Goal: Information Seeking & Learning: Learn about a topic

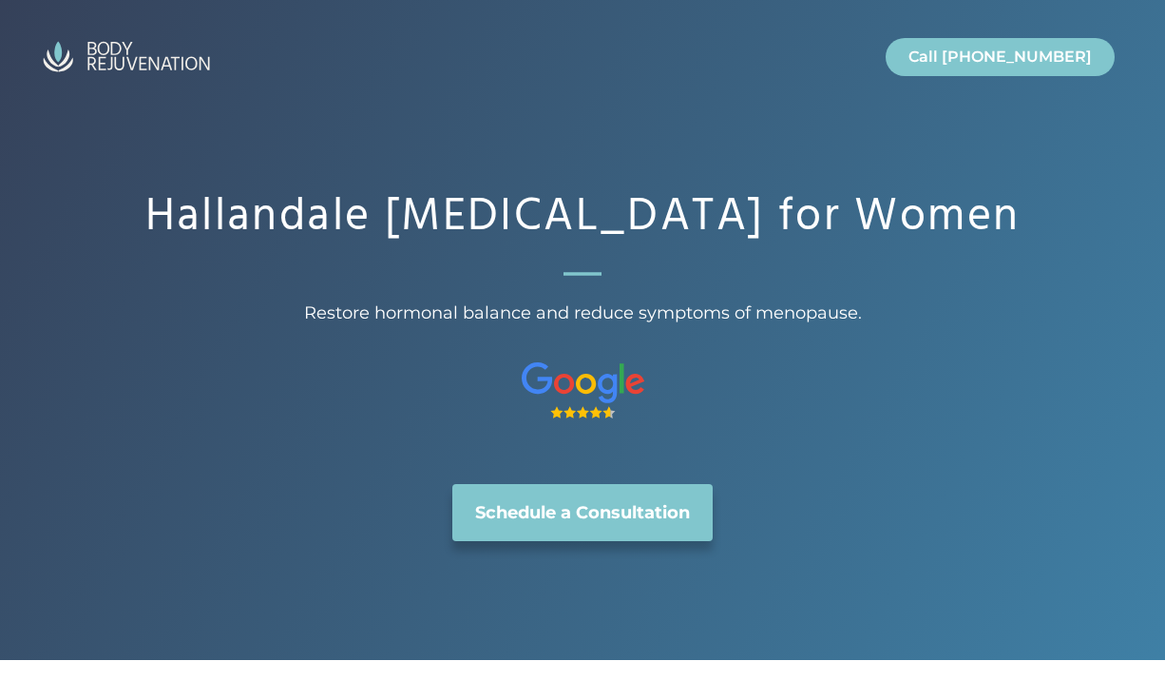
click at [593, 541] on link "Schedule a Consultation" at bounding box center [582, 512] width 260 height 57
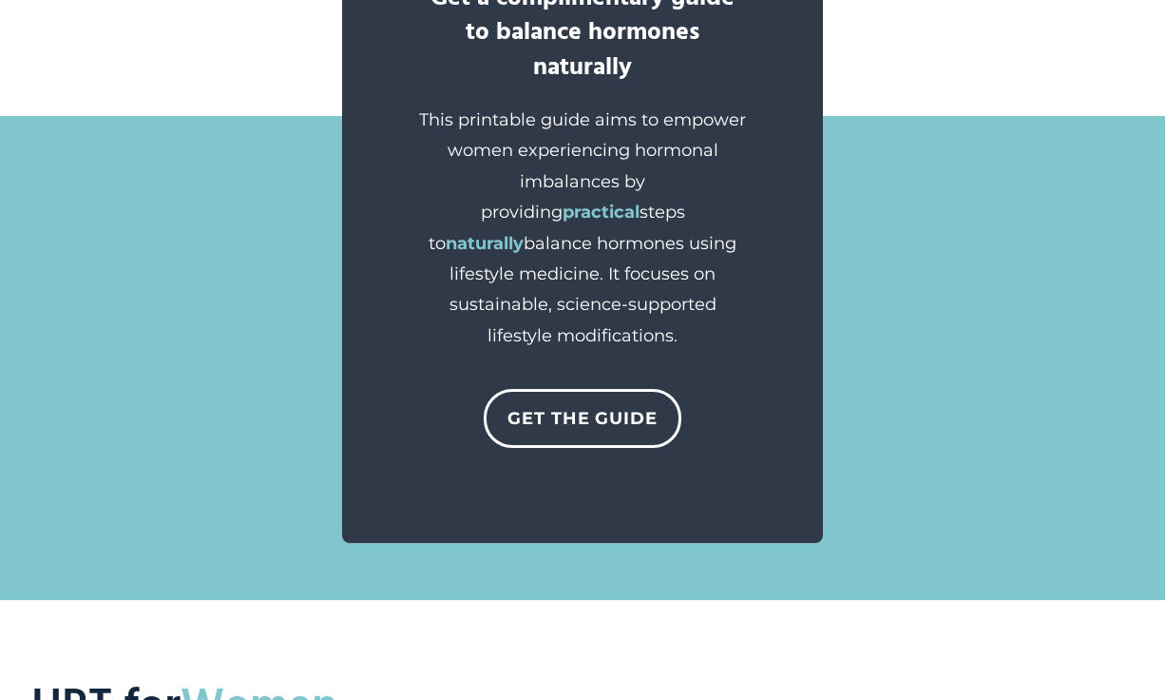
scroll to position [1896, 0]
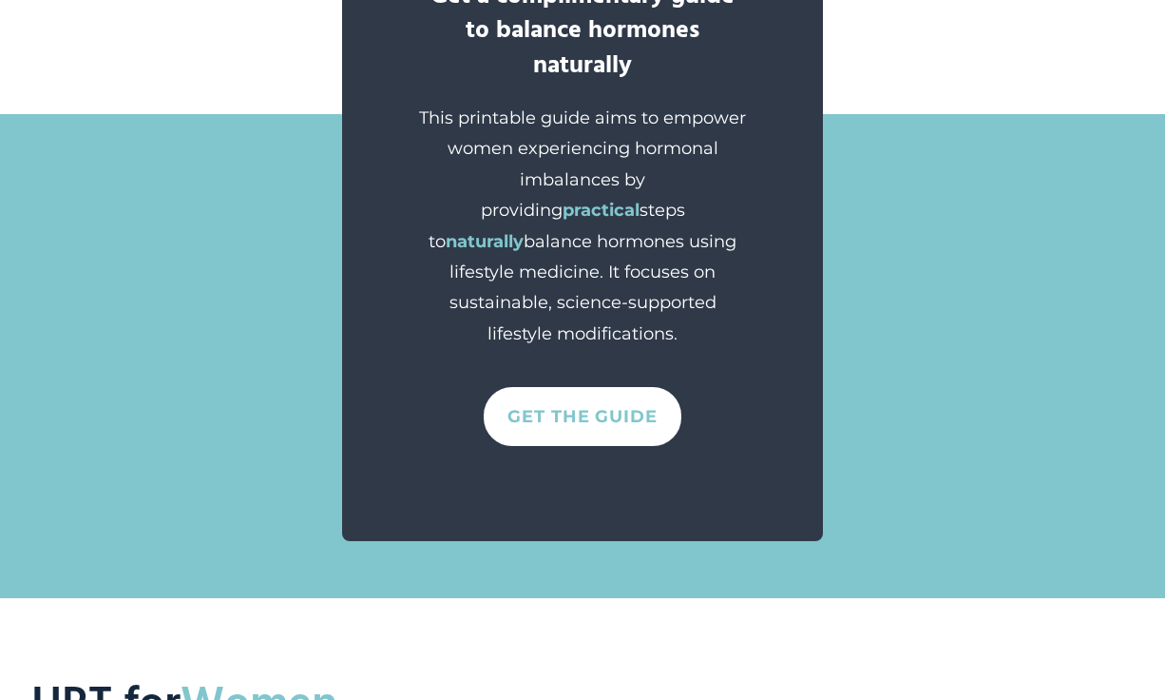
click at [601, 422] on link "Get The GUIDE" at bounding box center [583, 416] width 198 height 59
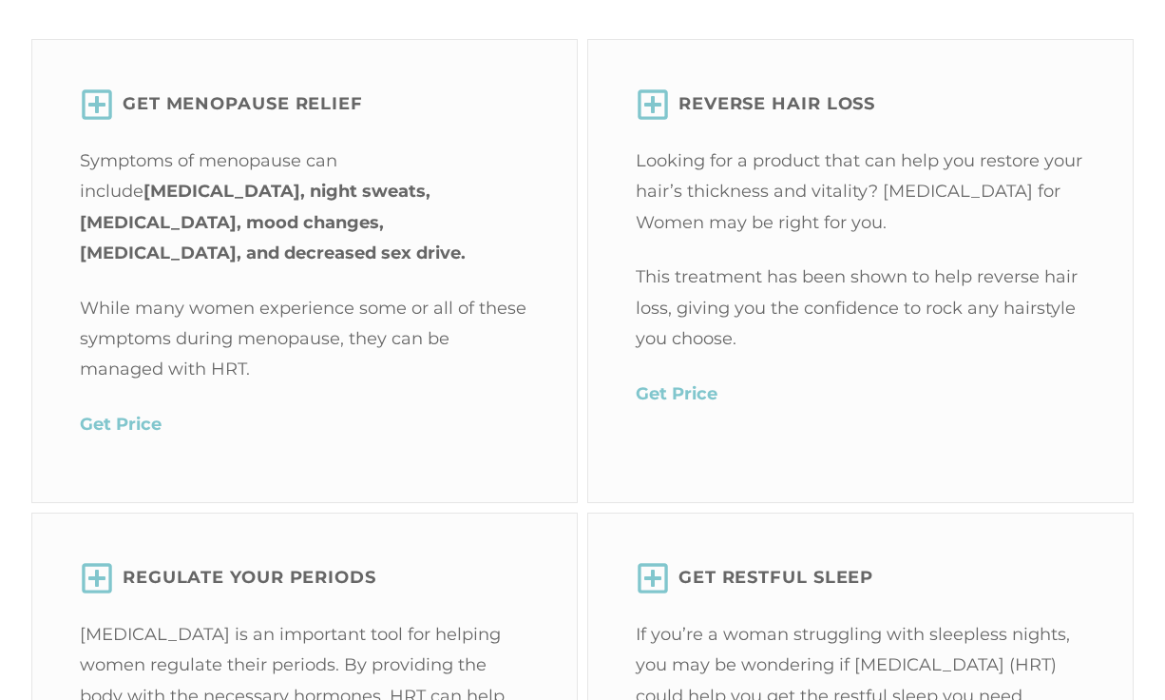
scroll to position [2636, 0]
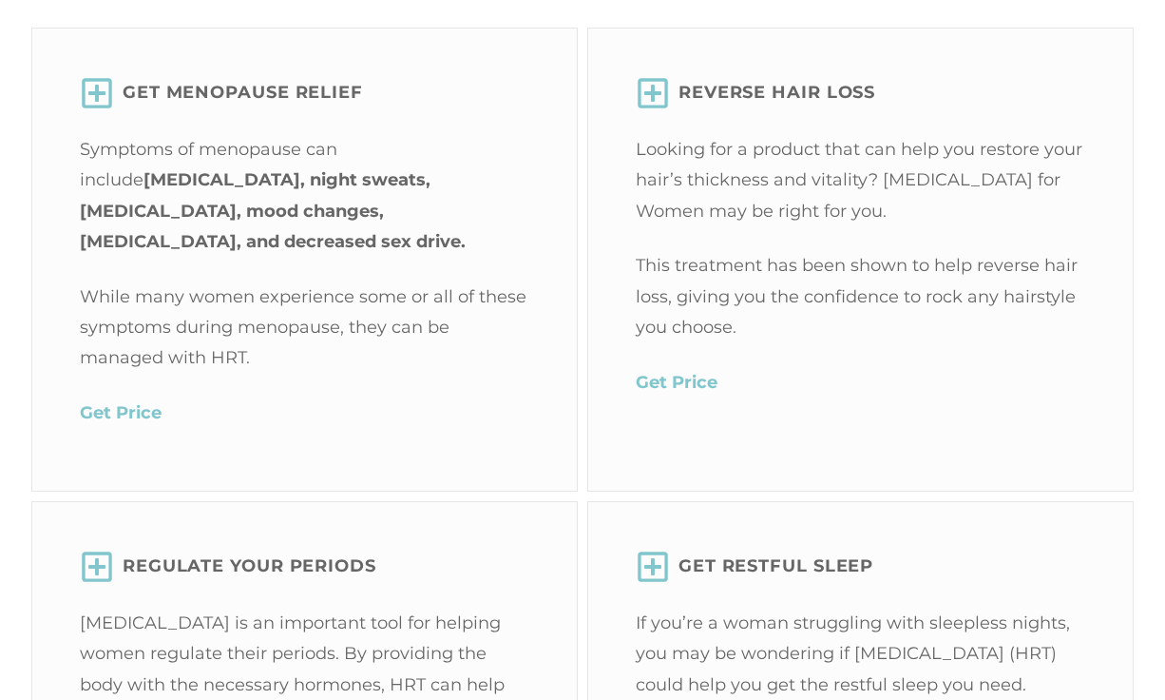
click at [109, 402] on mark "Get Price" at bounding box center [121, 412] width 82 height 21
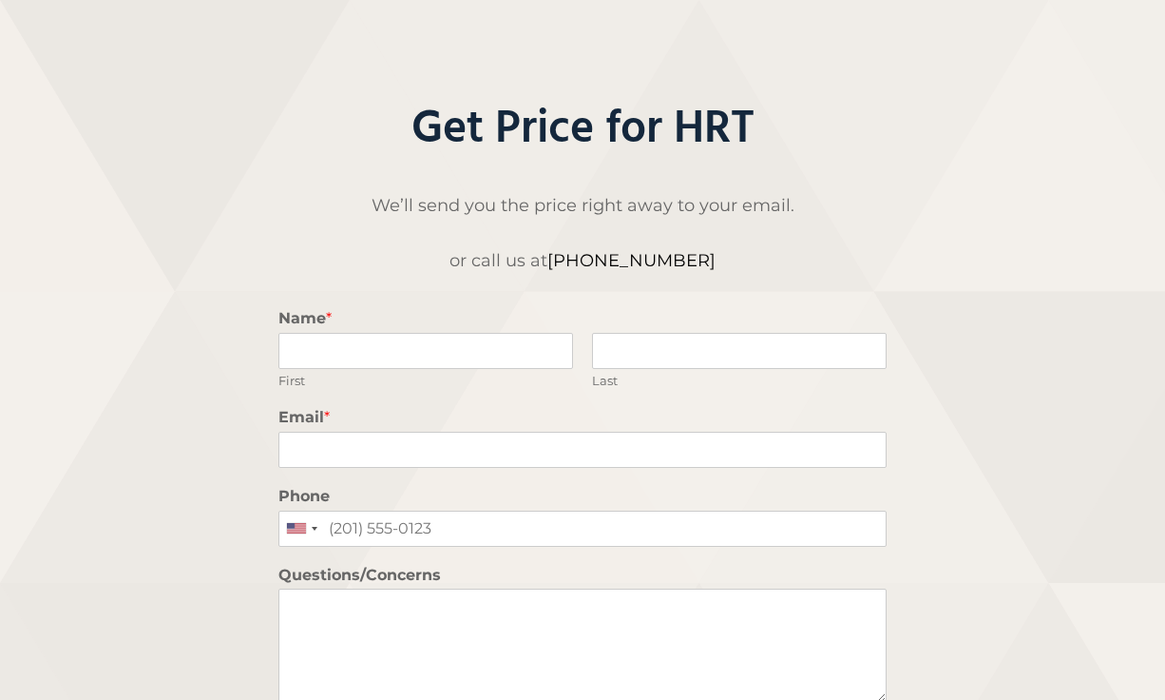
scroll to position [107, 0]
